Goal: Information Seeking & Learning: Learn about a topic

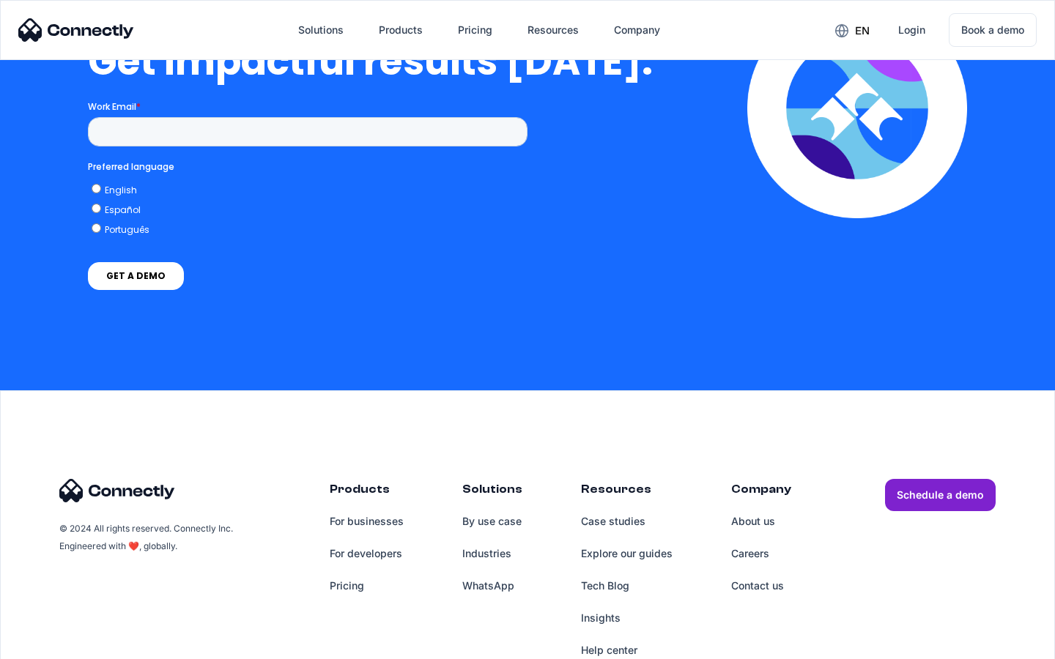
scroll to position [3218, 0]
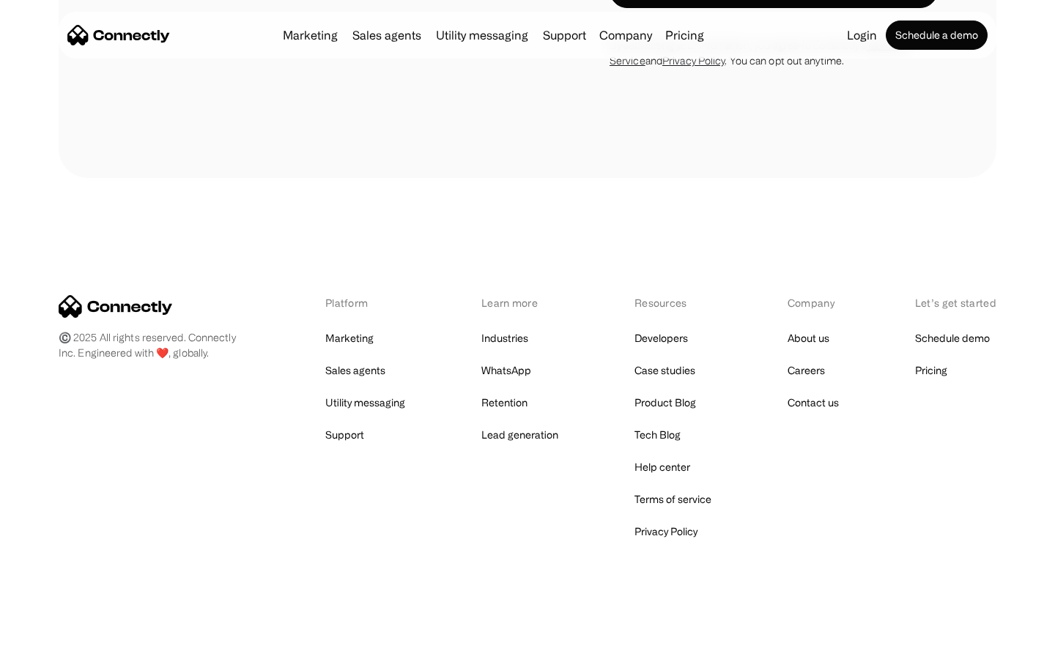
scroll to position [819, 0]
